Goal: Transaction & Acquisition: Subscribe to service/newsletter

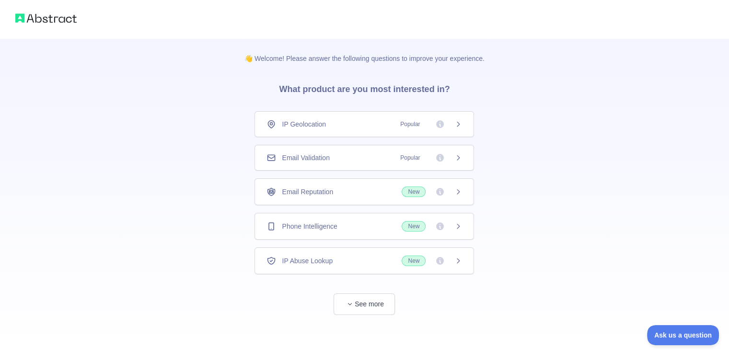
scroll to position [2, 0]
click at [366, 160] on div "Email Validation Popular" at bounding box center [363, 156] width 195 height 10
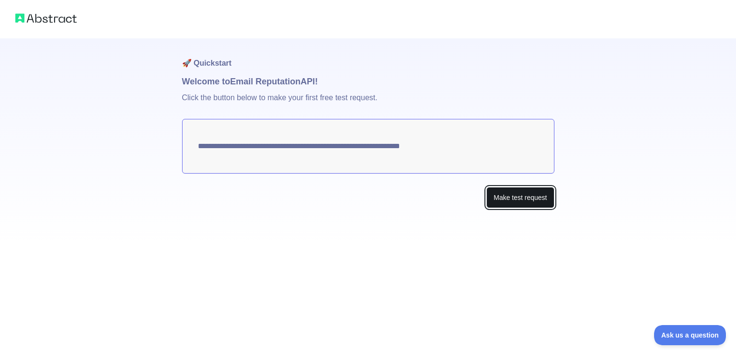
click at [491, 194] on button "Make test request" at bounding box center [520, 198] width 68 height 22
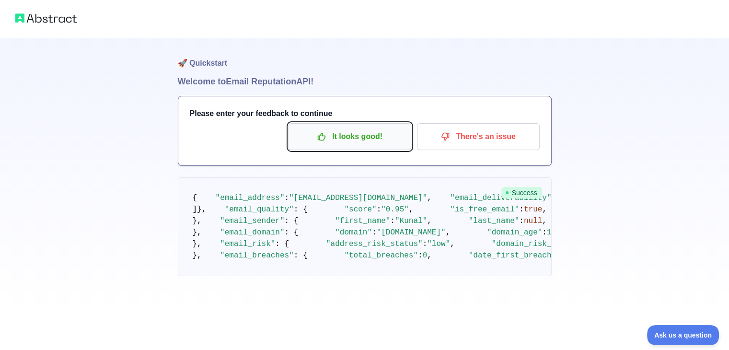
click at [379, 141] on p "It looks good!" at bounding box center [350, 136] width 108 height 16
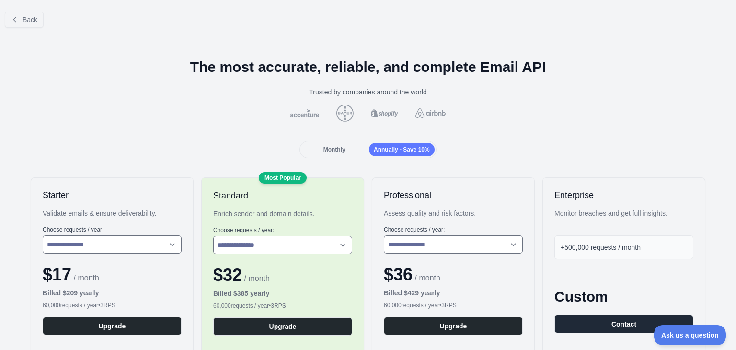
click at [336, 149] on span "Monthly" at bounding box center [334, 149] width 22 height 7
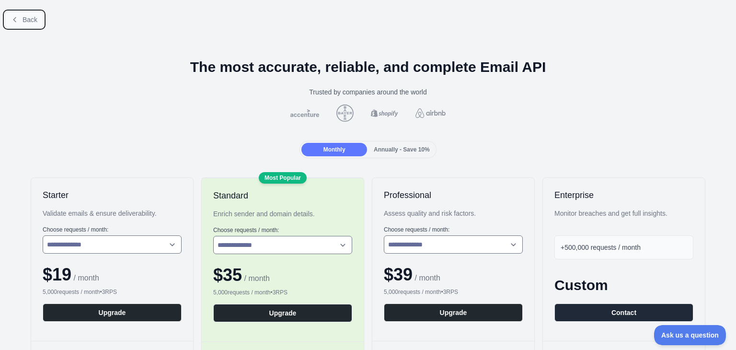
click at [28, 23] on button "Back" at bounding box center [24, 19] width 39 height 16
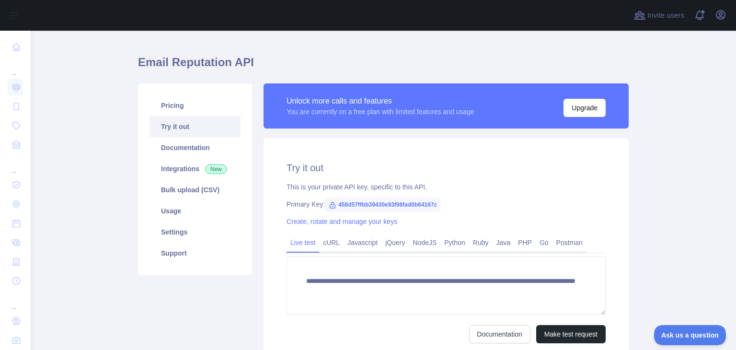
scroll to position [19, 0]
click at [341, 205] on span "458d57ffbb39430e93f98fad0b64167c" at bounding box center [383, 204] width 116 height 14
click at [359, 204] on span "458d57ffbb39430e93f98fad0b64167c" at bounding box center [383, 204] width 116 height 14
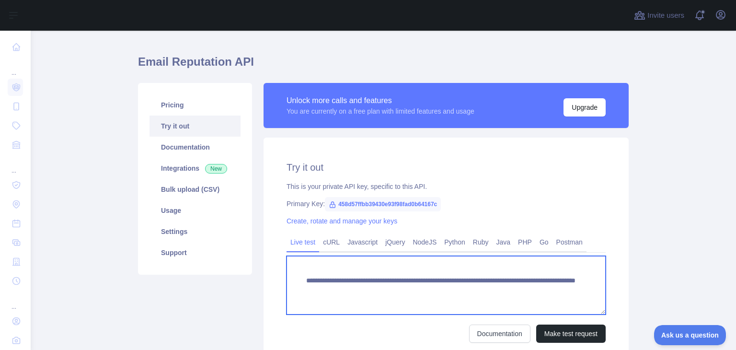
drag, startPoint x: 331, startPoint y: 291, endPoint x: 443, endPoint y: 296, distance: 111.7
click at [443, 296] on textarea "**********" at bounding box center [445, 285] width 319 height 58
drag, startPoint x: 330, startPoint y: 288, endPoint x: 555, endPoint y: 298, distance: 225.8
click at [555, 298] on textarea "**********" at bounding box center [445, 285] width 319 height 58
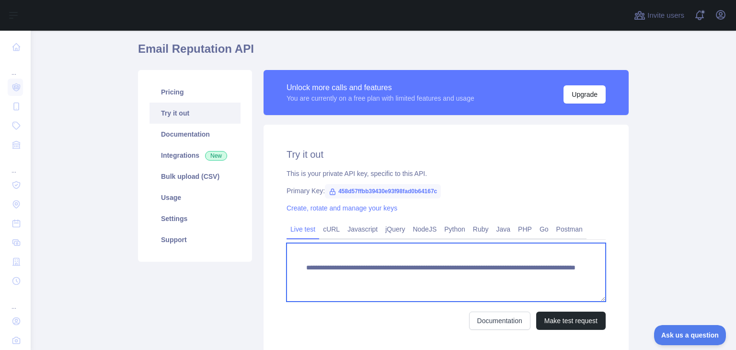
scroll to position [32, 0]
